Goal: Information Seeking & Learning: Learn about a topic

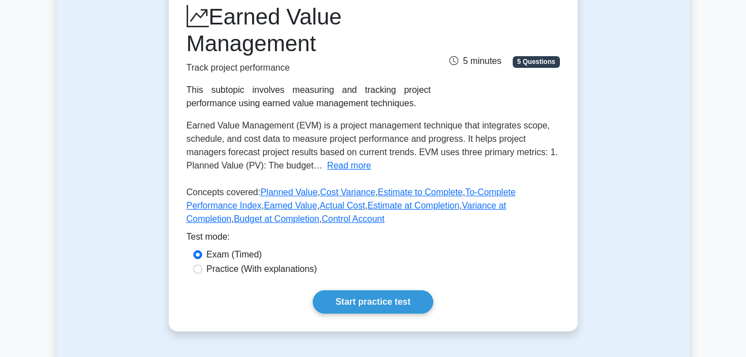
scroll to position [167, 0]
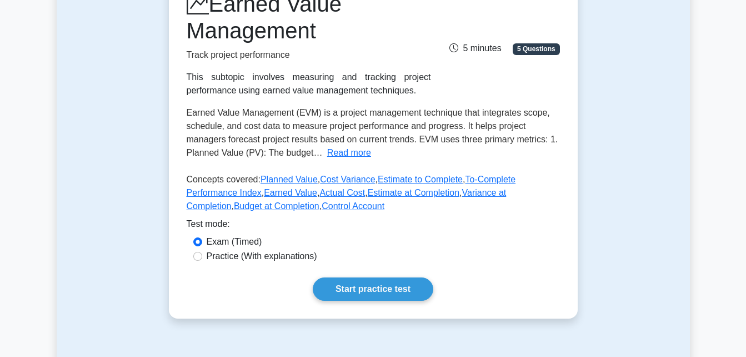
click at [213, 256] on label "Practice (With explanations)" at bounding box center [262, 255] width 111 height 13
click at [202, 256] on input "Practice (With explanations)" at bounding box center [197, 256] width 9 height 9
radio input "true"
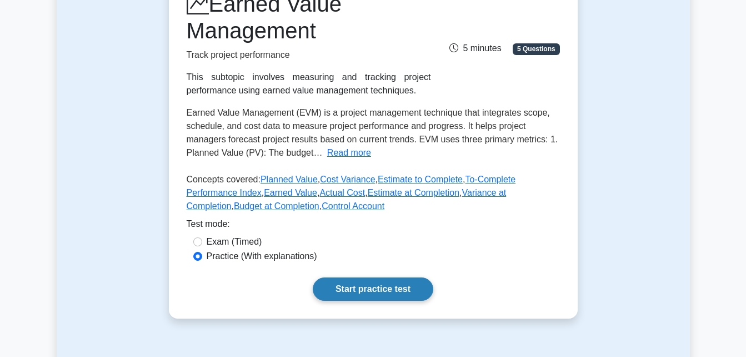
click at [359, 288] on link "Start practice test" at bounding box center [373, 288] width 121 height 23
click at [377, 294] on link "Start practice test" at bounding box center [373, 288] width 121 height 23
click at [216, 239] on label "Exam (Timed)" at bounding box center [235, 241] width 56 height 13
click at [202, 239] on input "Exam (Timed)" at bounding box center [197, 241] width 9 height 9
radio input "true"
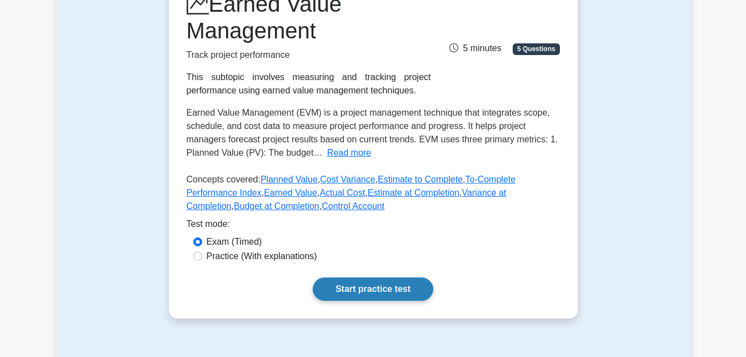
click at [374, 282] on link "Start practice test" at bounding box center [373, 288] width 121 height 23
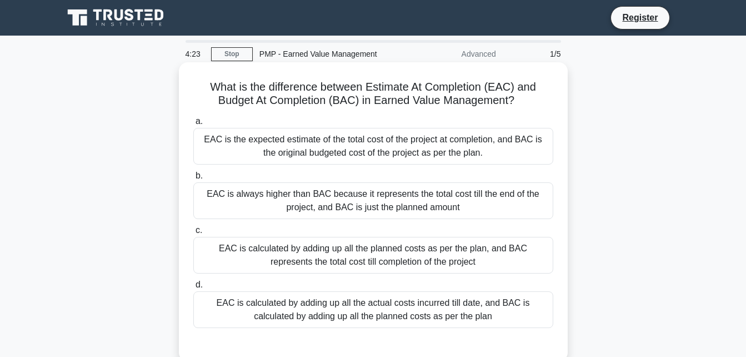
click at [319, 141] on div "EAC is the expected estimate of the total cost of the project at completion, an…" at bounding box center [373, 146] width 360 height 37
click at [193, 125] on input "a. EAC is the expected estimate of the total cost of the project at completion,…" at bounding box center [193, 121] width 0 height 7
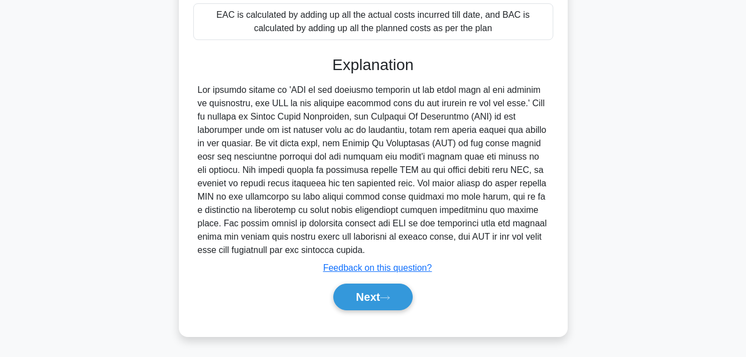
scroll to position [289, 0]
click at [367, 293] on button "Next" at bounding box center [372, 296] width 79 height 27
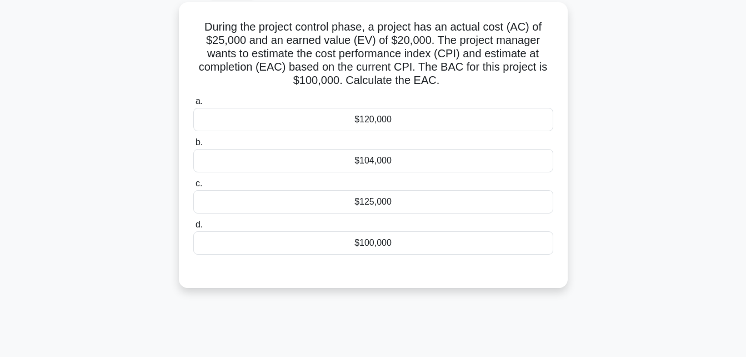
scroll to position [0, 0]
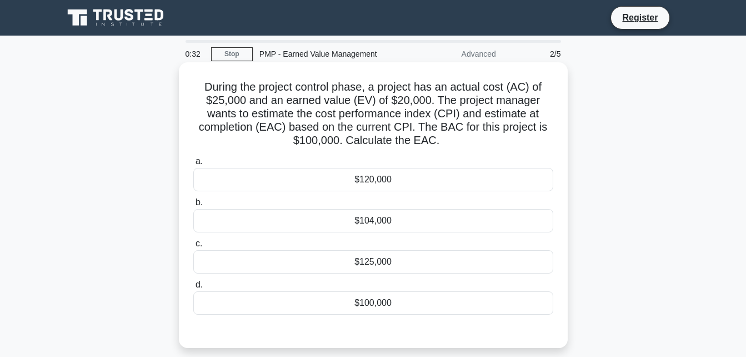
click at [268, 261] on div "$125,000" at bounding box center [373, 261] width 360 height 23
click at [193, 247] on input "c. $125,000" at bounding box center [193, 243] width 0 height 7
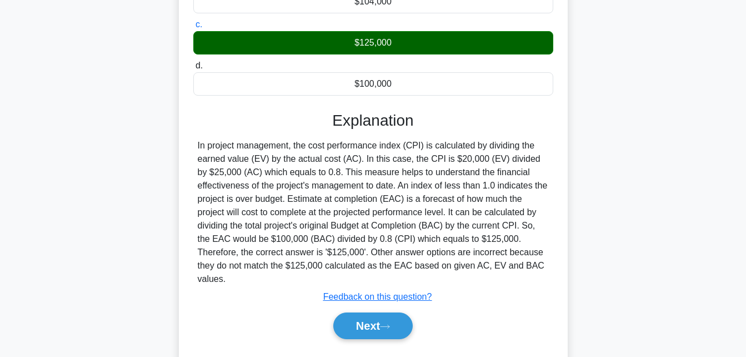
scroll to position [222, 0]
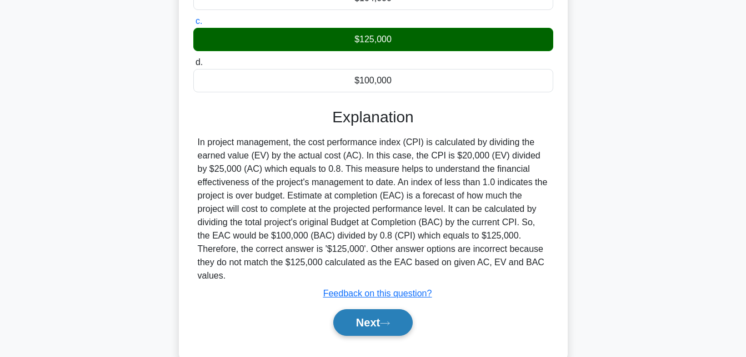
click at [358, 326] on button "Next" at bounding box center [372, 322] width 79 height 27
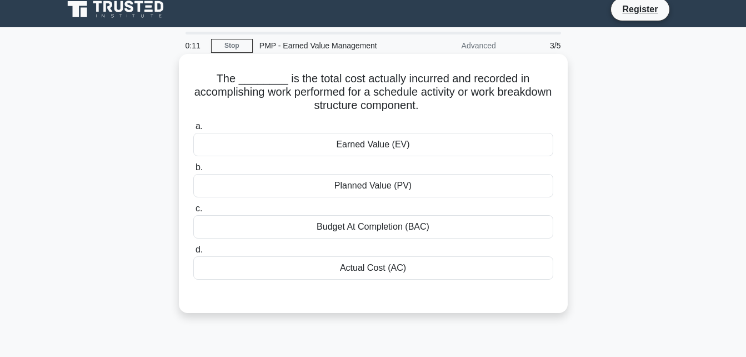
scroll to position [0, 0]
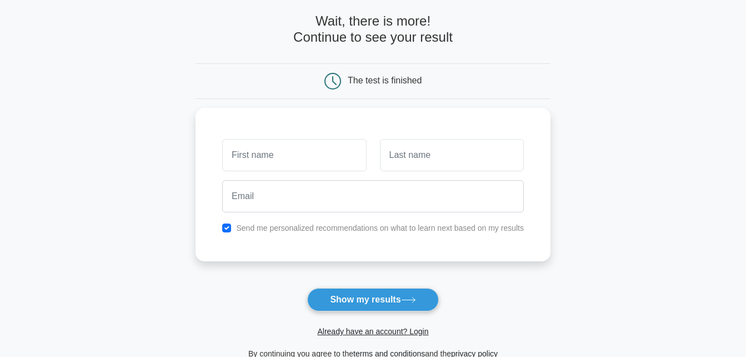
scroll to position [56, 0]
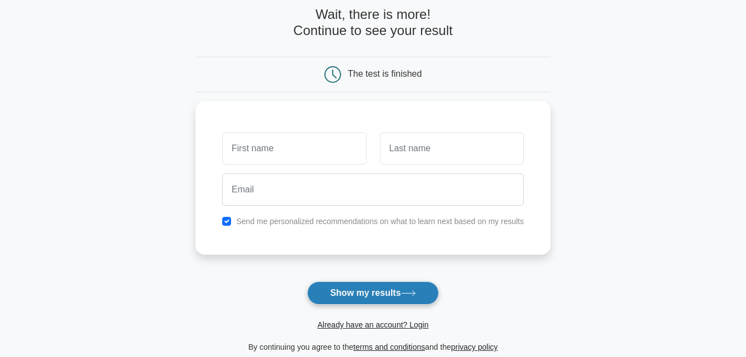
click at [339, 293] on button "Show my results" at bounding box center [372, 292] width 131 height 23
